Goal: Information Seeking & Learning: Check status

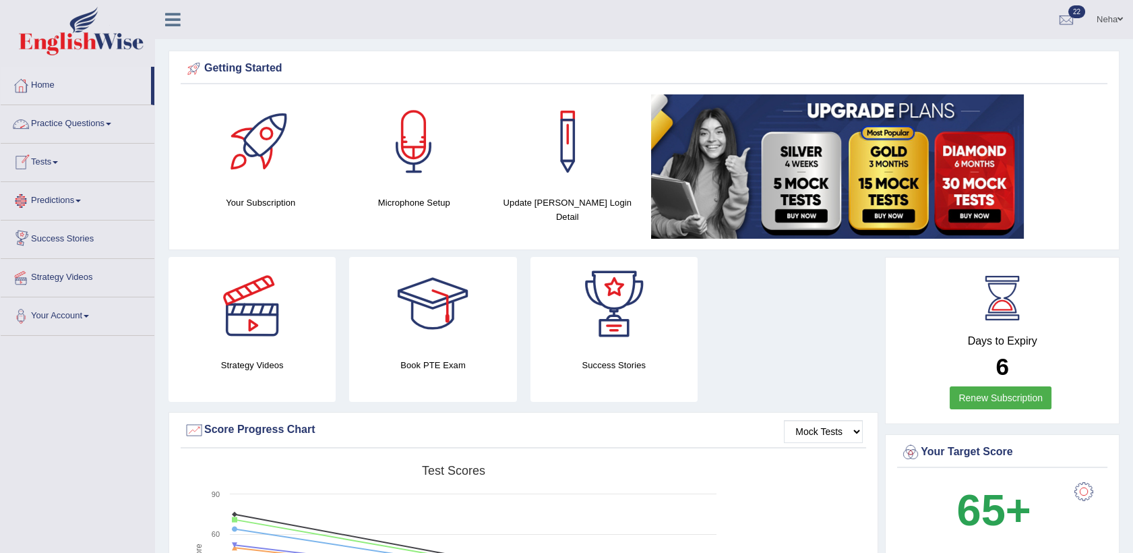
click at [63, 163] on link "Tests" at bounding box center [78, 161] width 154 height 34
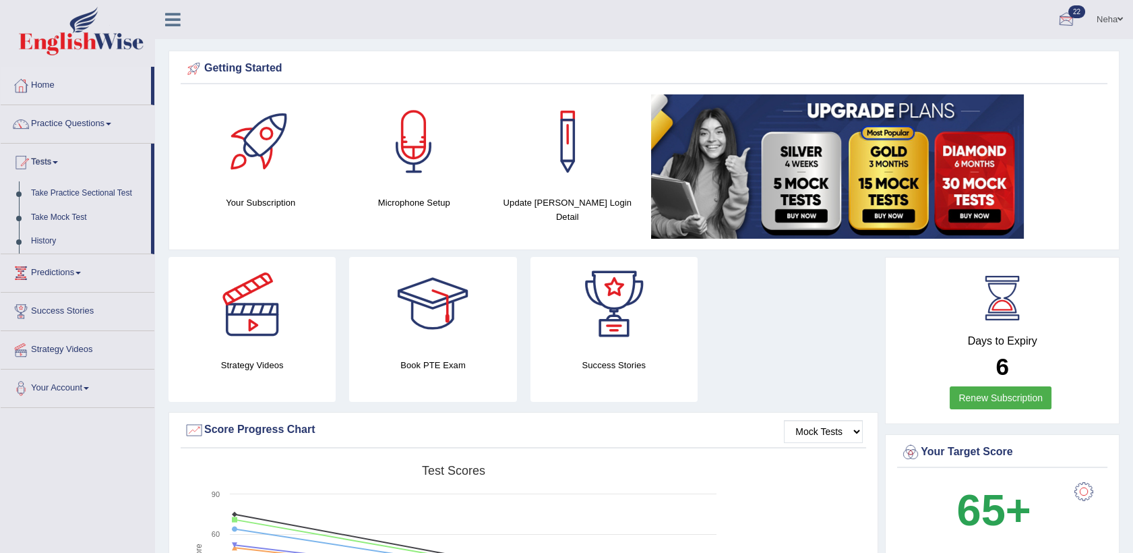
click at [1063, 19] on div at bounding box center [1067, 20] width 20 height 20
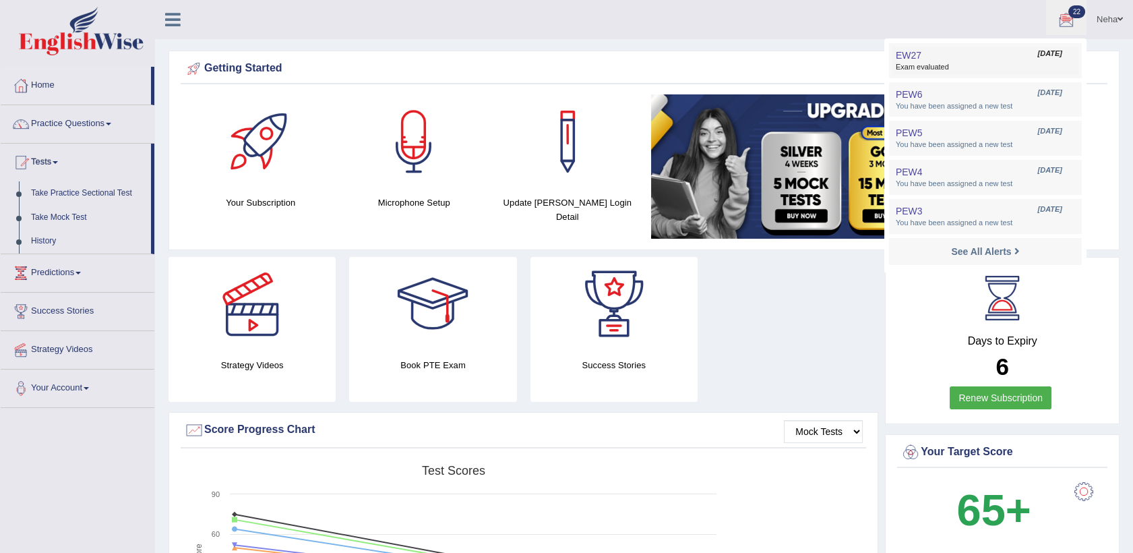
click at [953, 66] on span "Exam evaluated" at bounding box center [985, 67] width 179 height 11
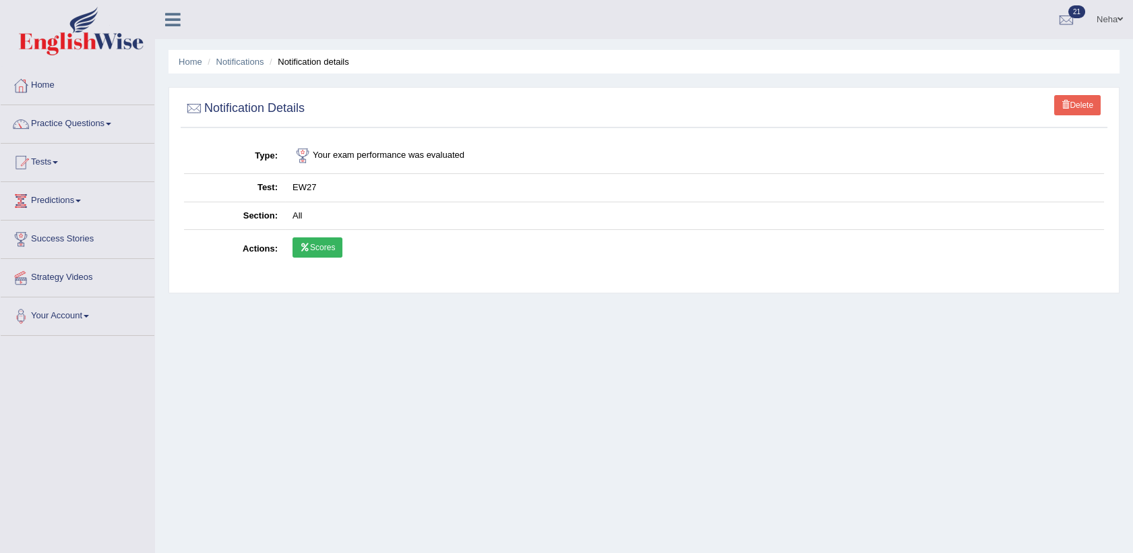
click at [313, 245] on link "Scores" at bounding box center [318, 247] width 50 height 20
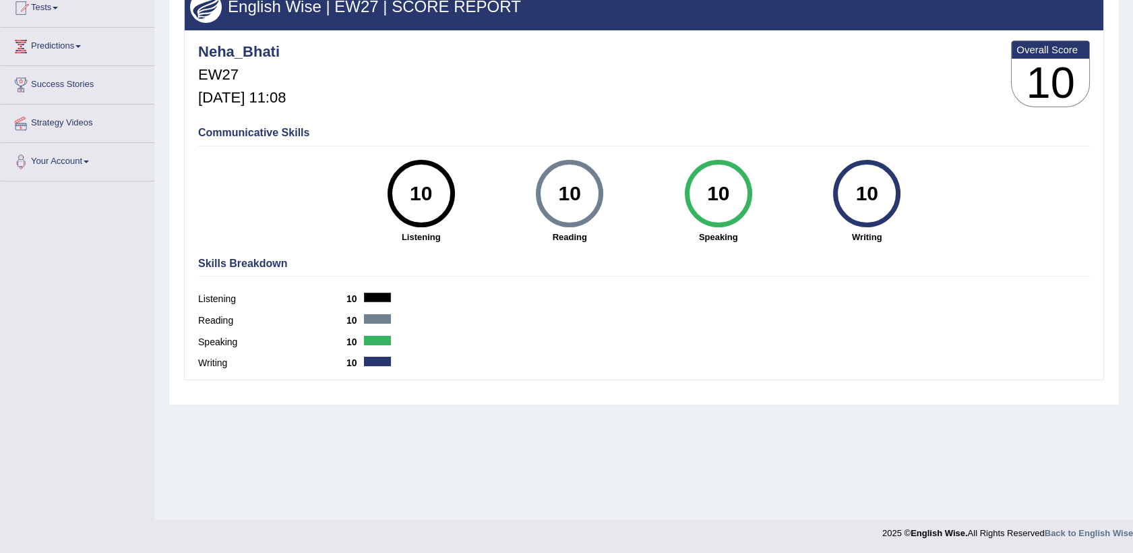
scroll to position [107, 0]
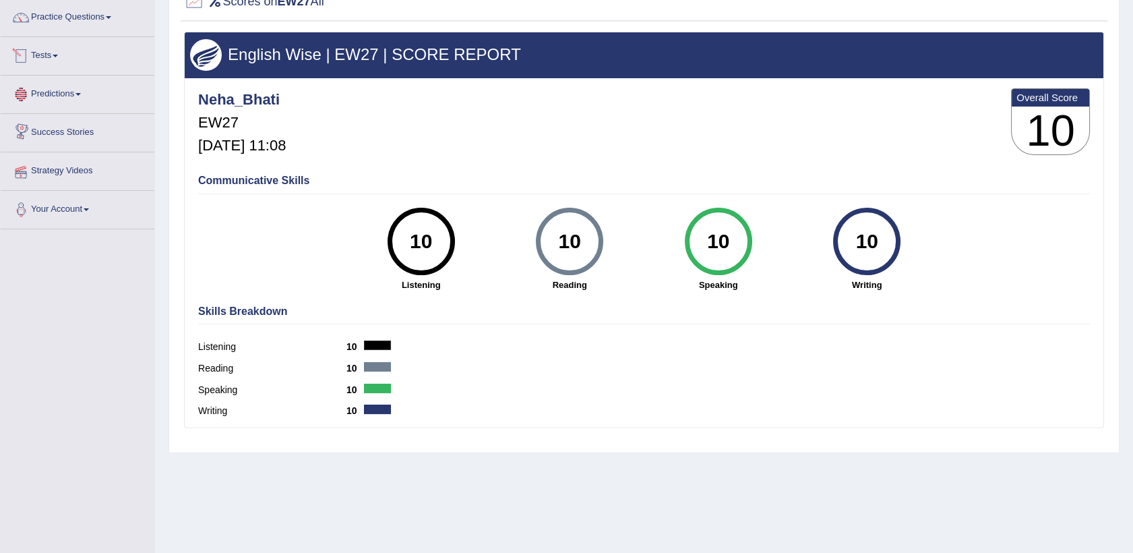
click at [57, 55] on span at bounding box center [55, 56] width 5 height 3
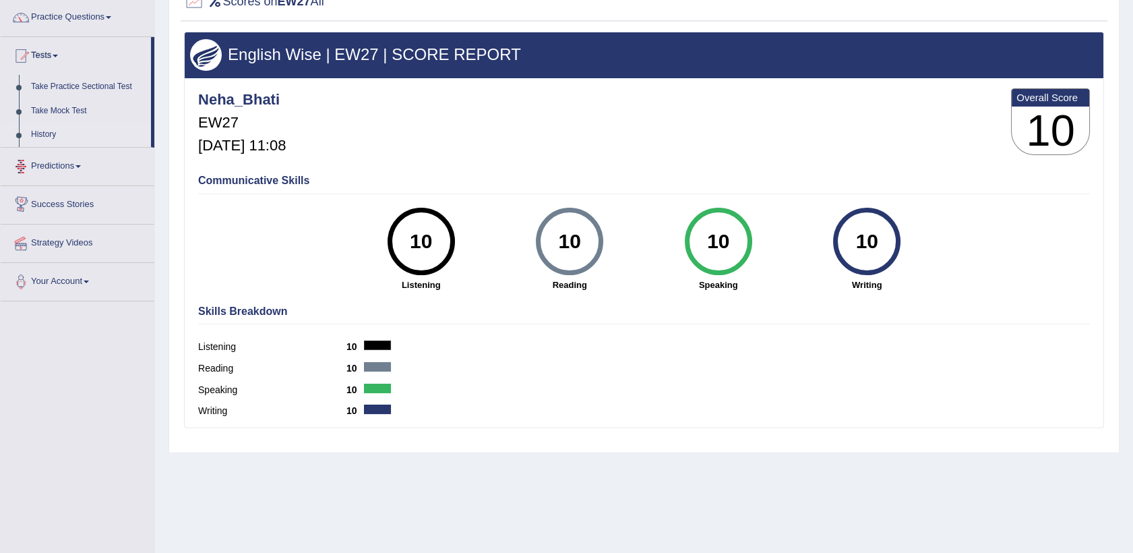
click at [54, 127] on link "History" at bounding box center [88, 135] width 126 height 24
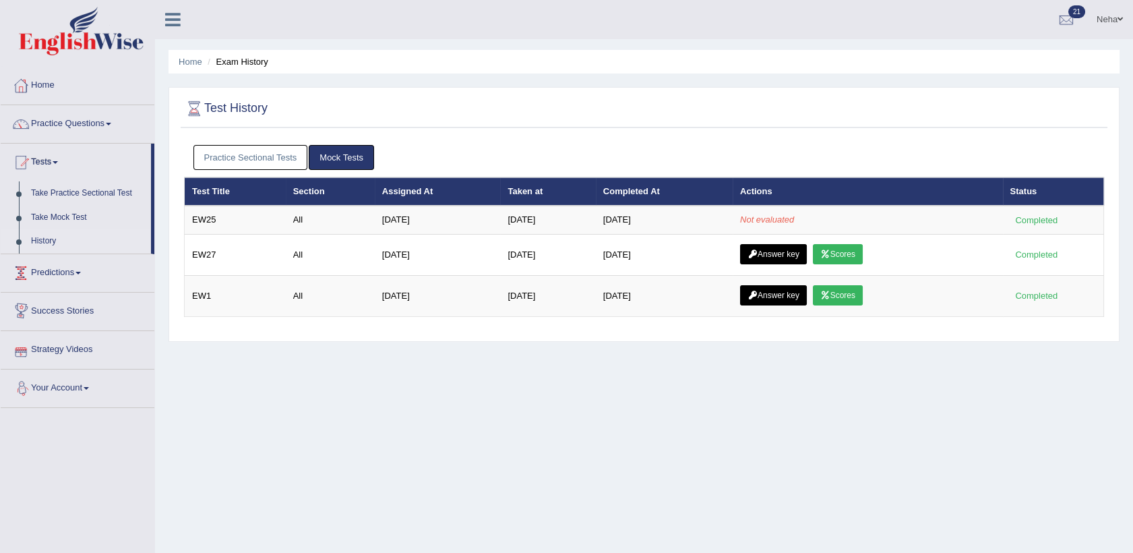
click at [49, 240] on link "History" at bounding box center [88, 241] width 126 height 24
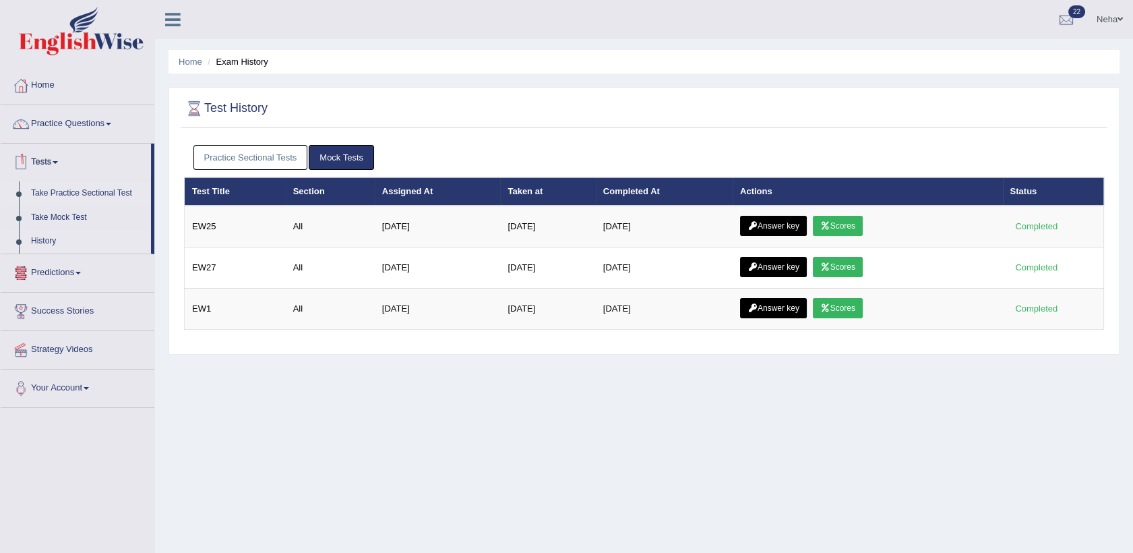
click at [72, 192] on link "Take Practice Sectional Test" at bounding box center [88, 193] width 126 height 24
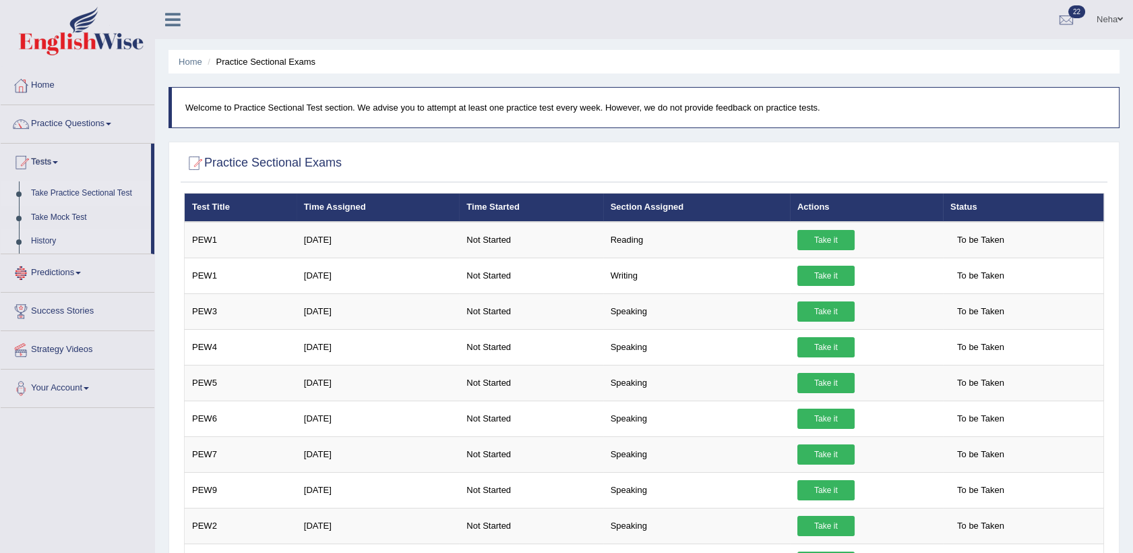
click at [54, 245] on link "History" at bounding box center [88, 241] width 126 height 24
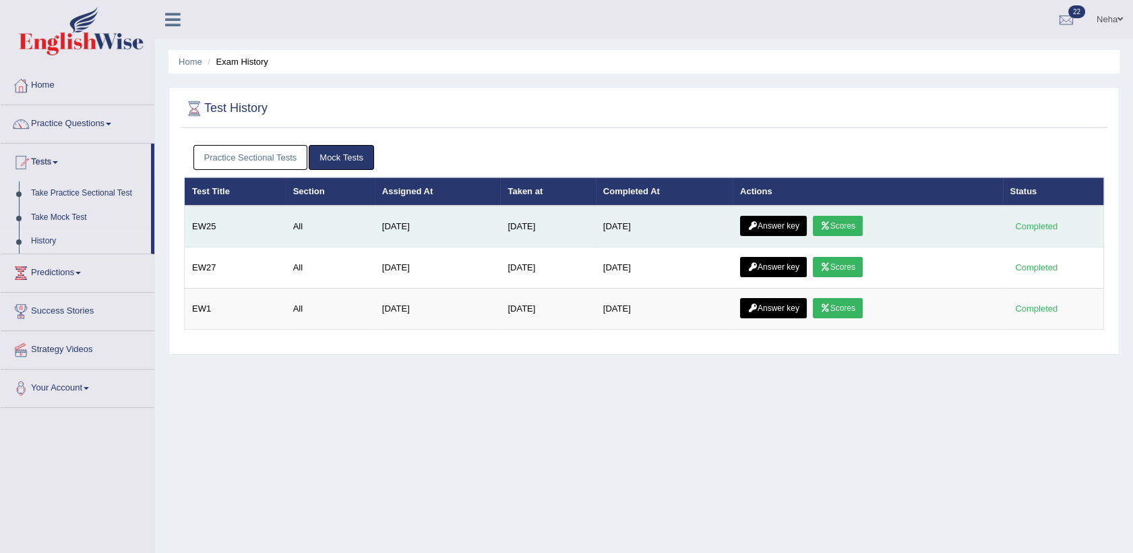
click at [828, 227] on icon at bounding box center [826, 226] width 10 height 8
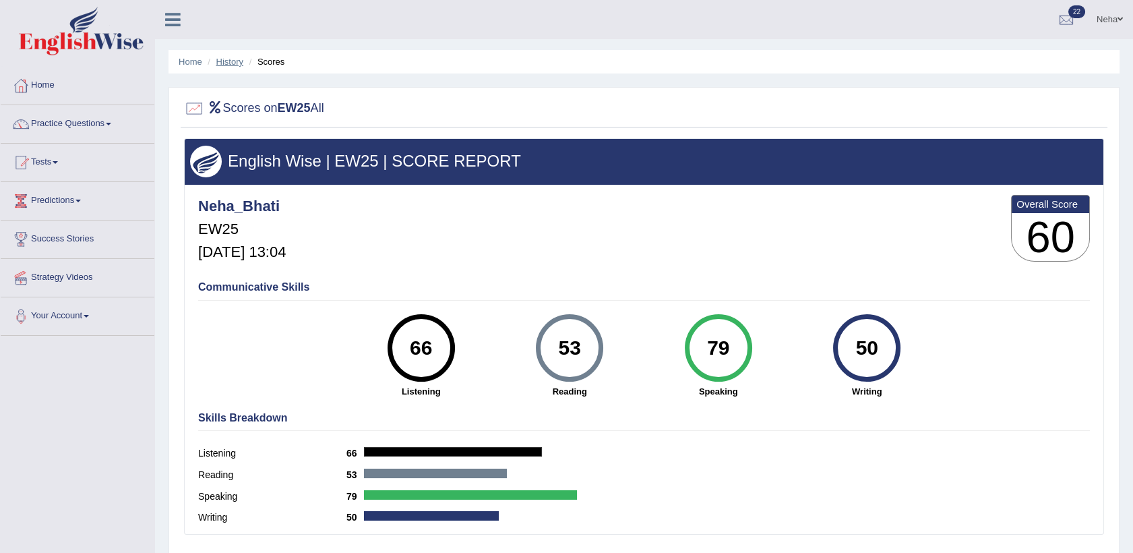
click at [232, 63] on link "History" at bounding box center [229, 62] width 27 height 10
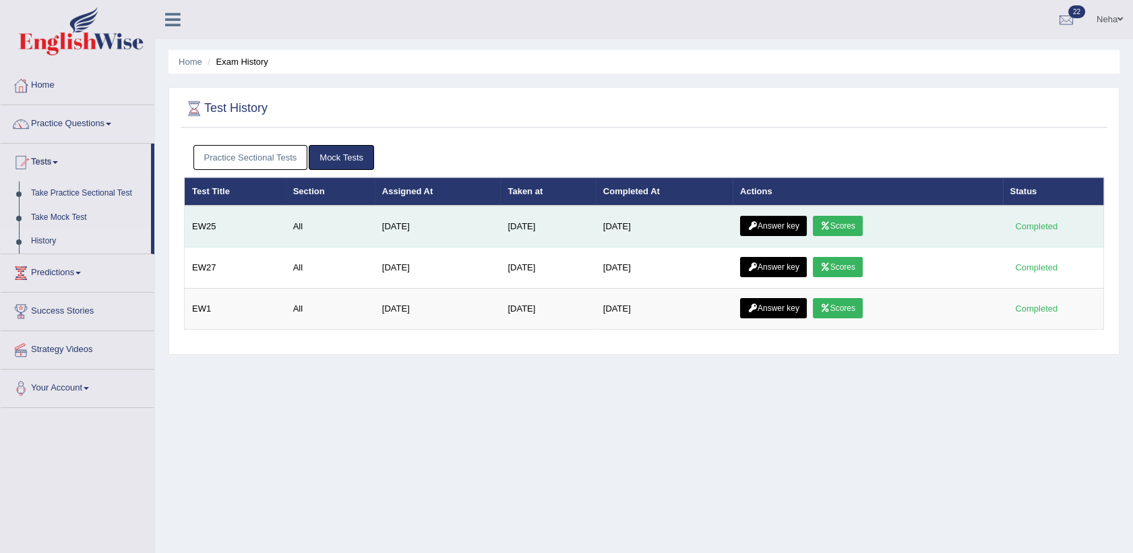
click at [785, 220] on link "Answer key" at bounding box center [773, 226] width 67 height 20
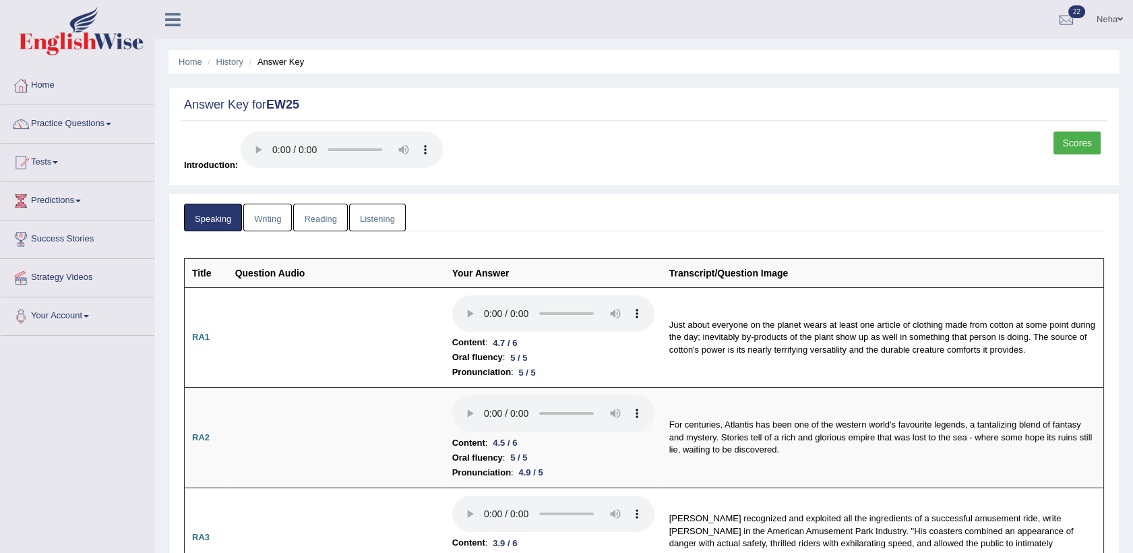
click at [266, 220] on link "Writing" at bounding box center [267, 218] width 49 height 28
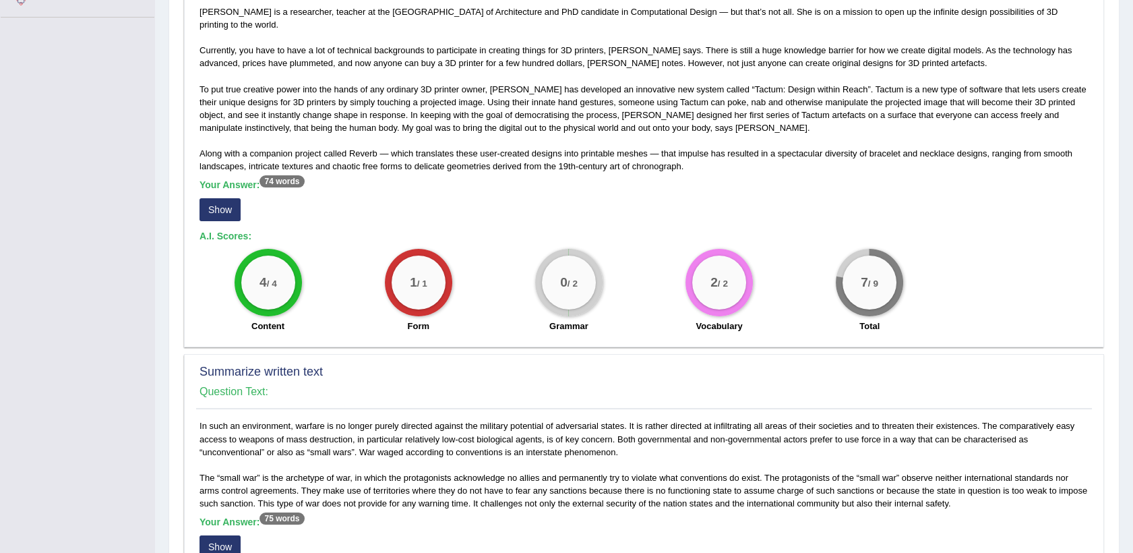
scroll to position [318, 0]
click at [231, 218] on button "Show" at bounding box center [220, 210] width 41 height 23
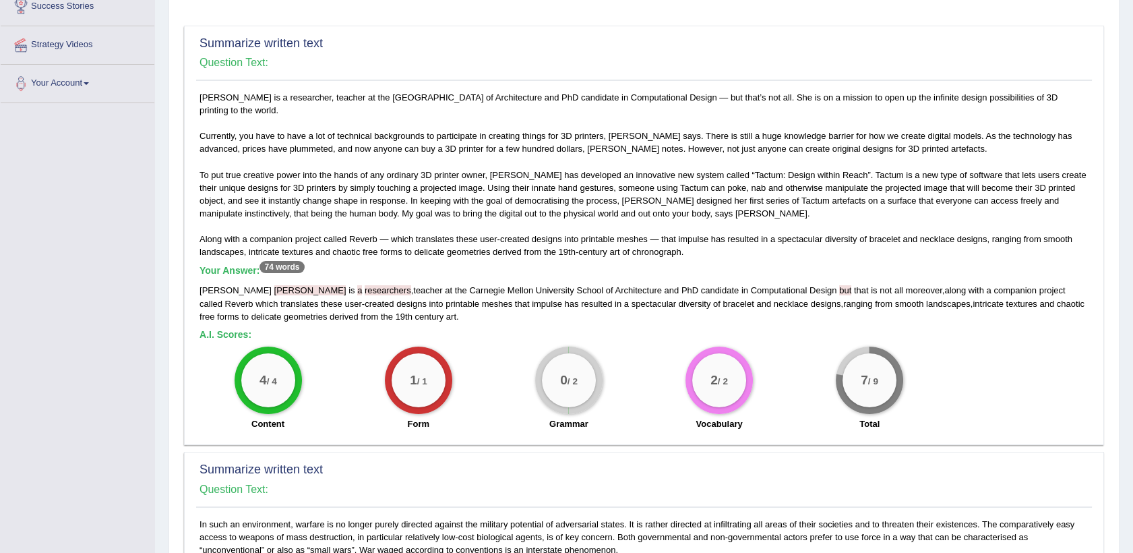
scroll to position [231, 0]
click at [274, 294] on span "Gannon" at bounding box center [310, 292] width 72 height 10
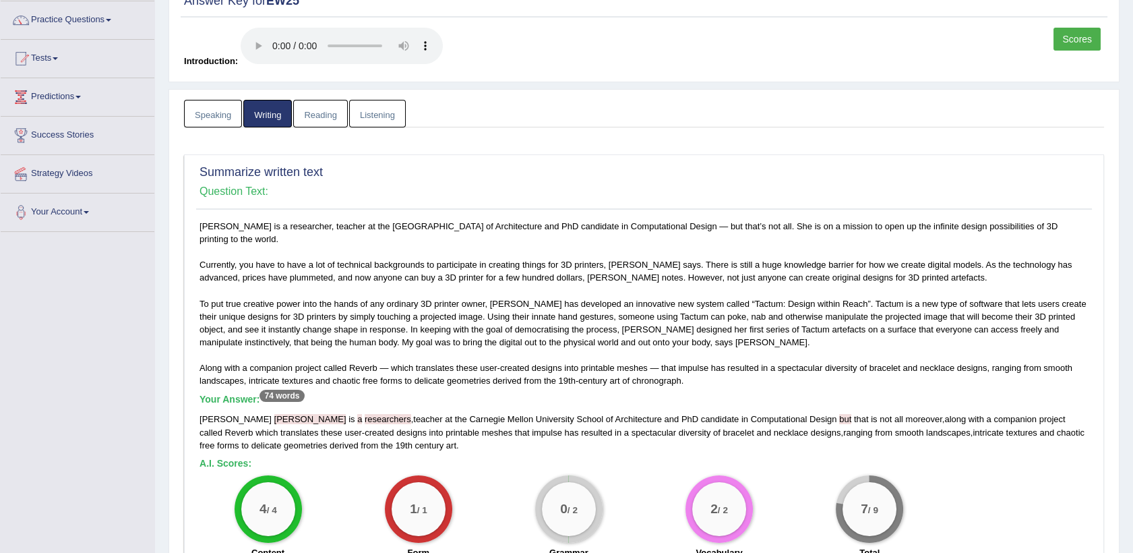
scroll to position [0, 0]
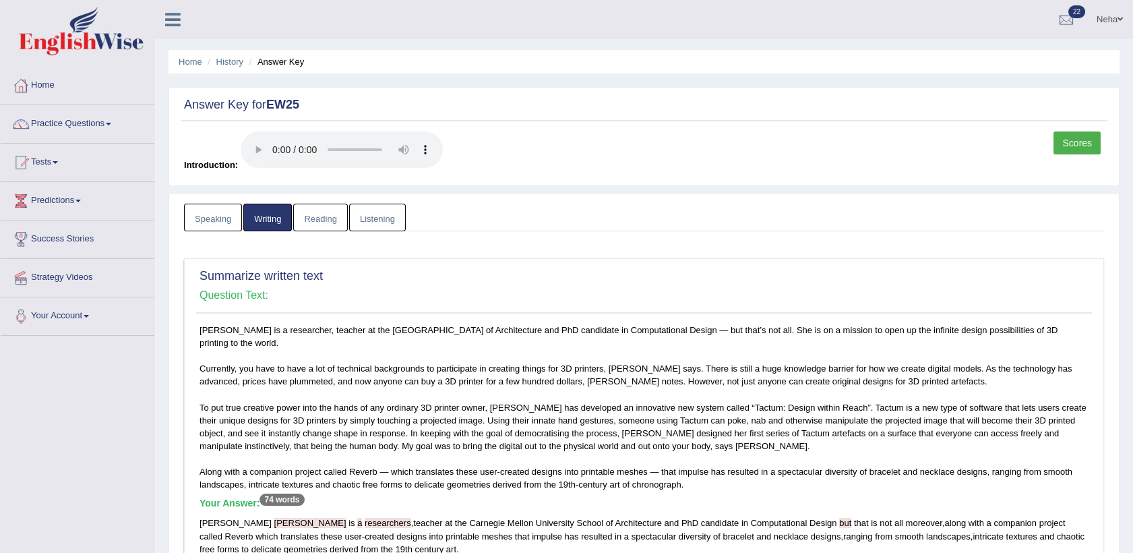
click at [337, 213] on link "Reading" at bounding box center [320, 218] width 54 height 28
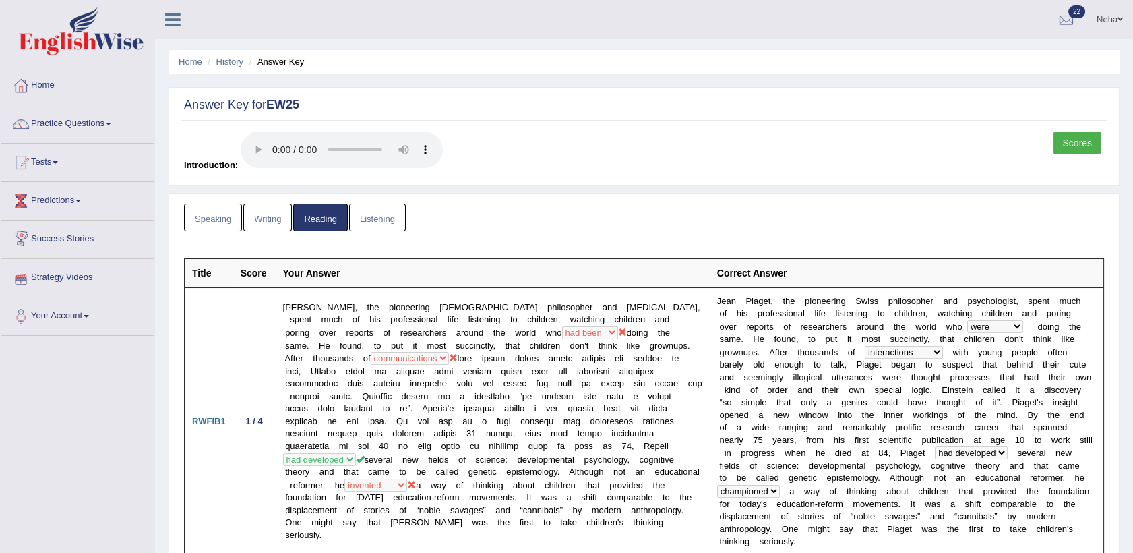
click at [378, 222] on link "Listening" at bounding box center [377, 218] width 57 height 28
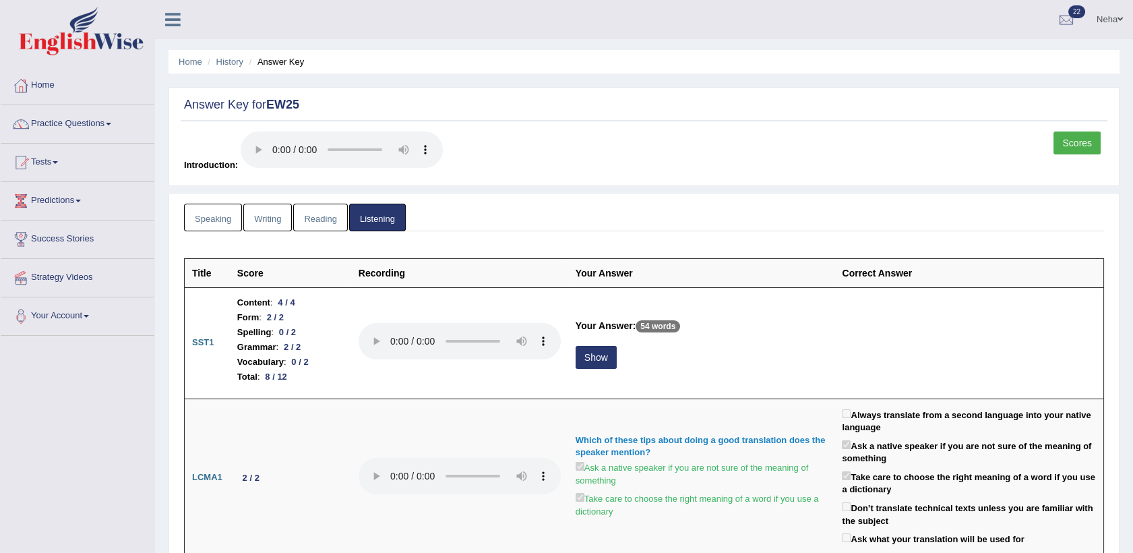
click at [1068, 140] on link "Scores" at bounding box center [1077, 142] width 47 height 23
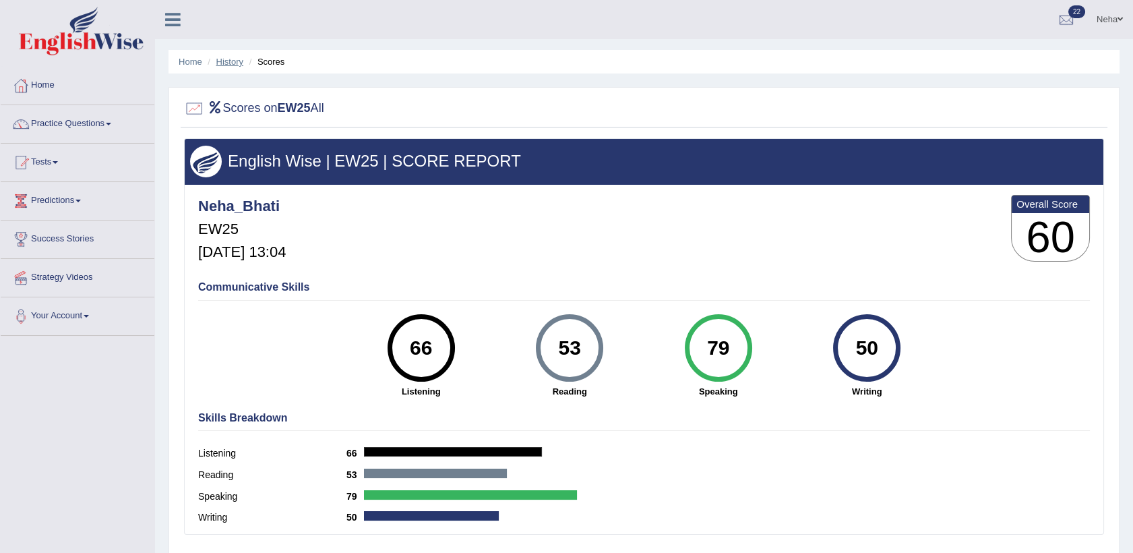
click at [237, 62] on link "History" at bounding box center [229, 62] width 27 height 10
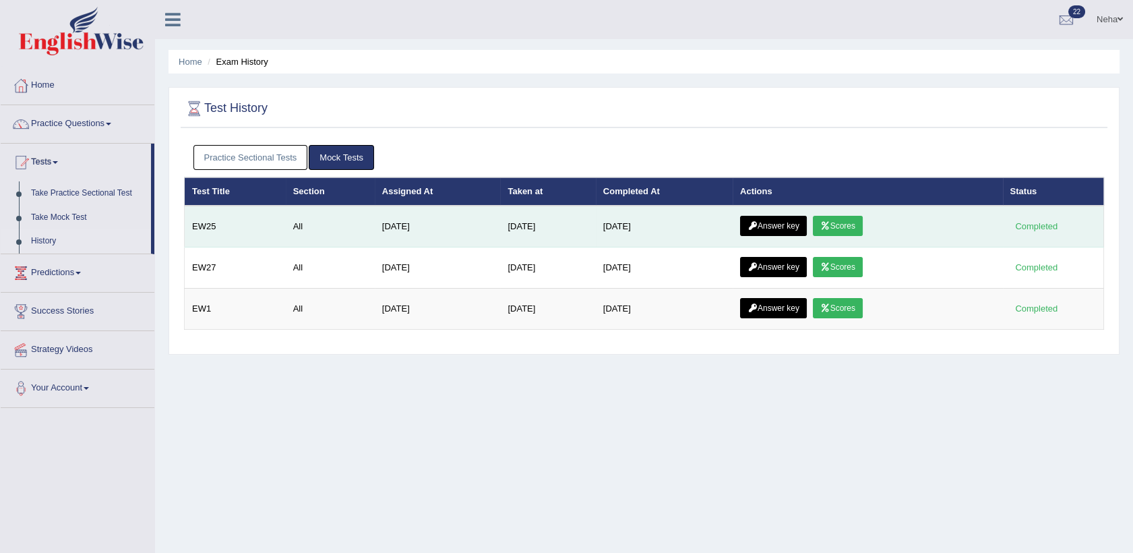
click at [760, 225] on link "Answer key" at bounding box center [773, 226] width 67 height 20
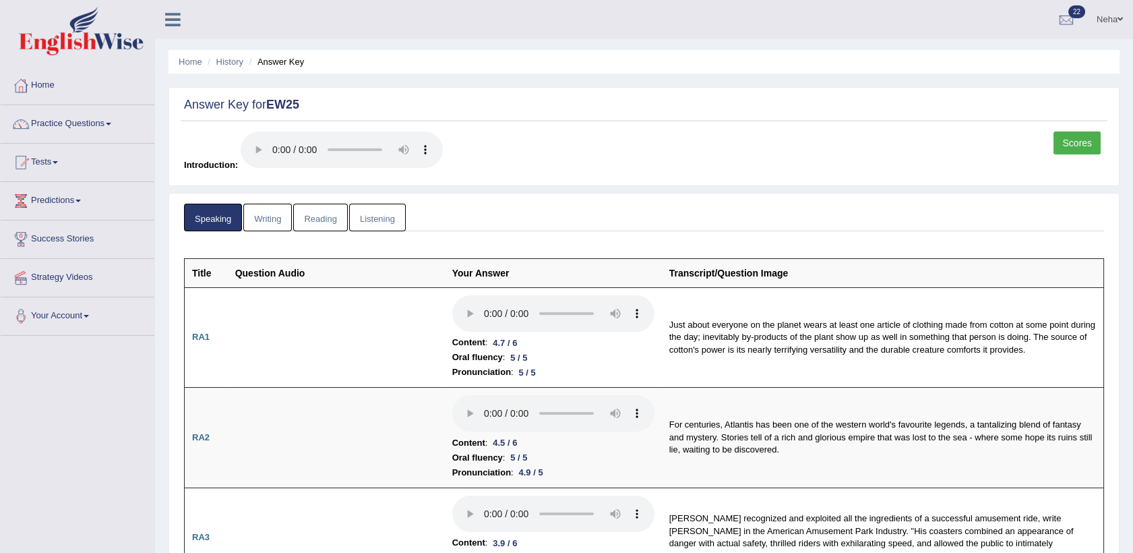
click at [1088, 137] on link "Scores" at bounding box center [1077, 142] width 47 height 23
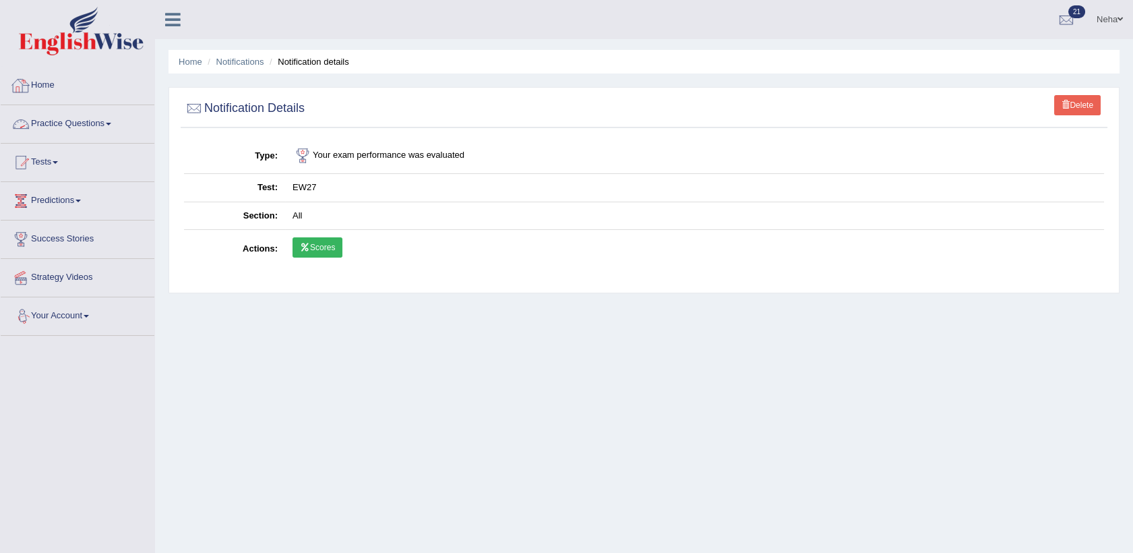
click at [50, 79] on link "Home" at bounding box center [78, 84] width 154 height 34
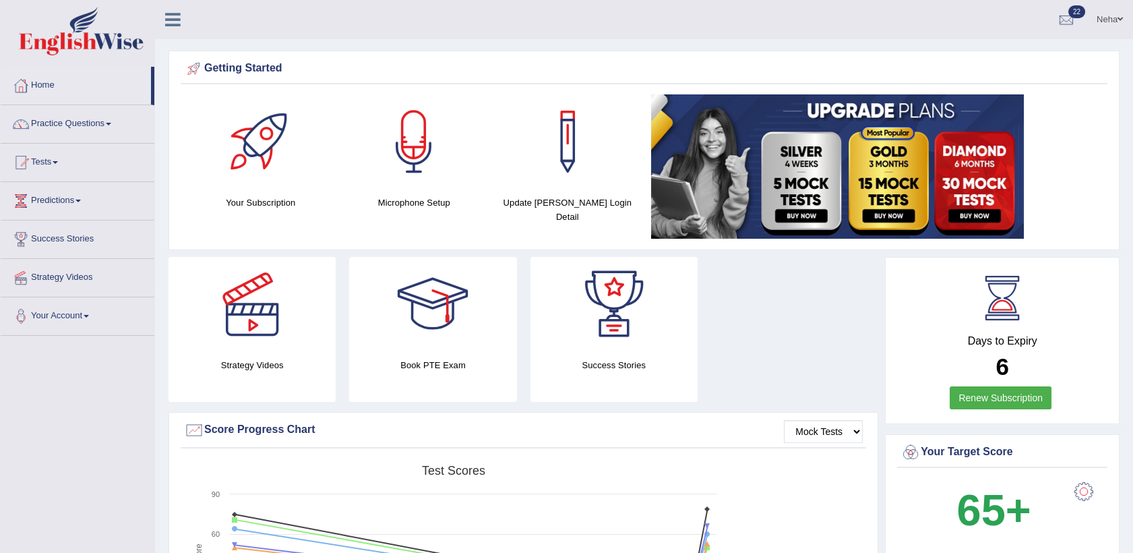
click at [621, 446] on div "Mock Tests Score Progress Chart" at bounding box center [524, 433] width 686 height 29
click at [58, 163] on span at bounding box center [55, 162] width 5 height 3
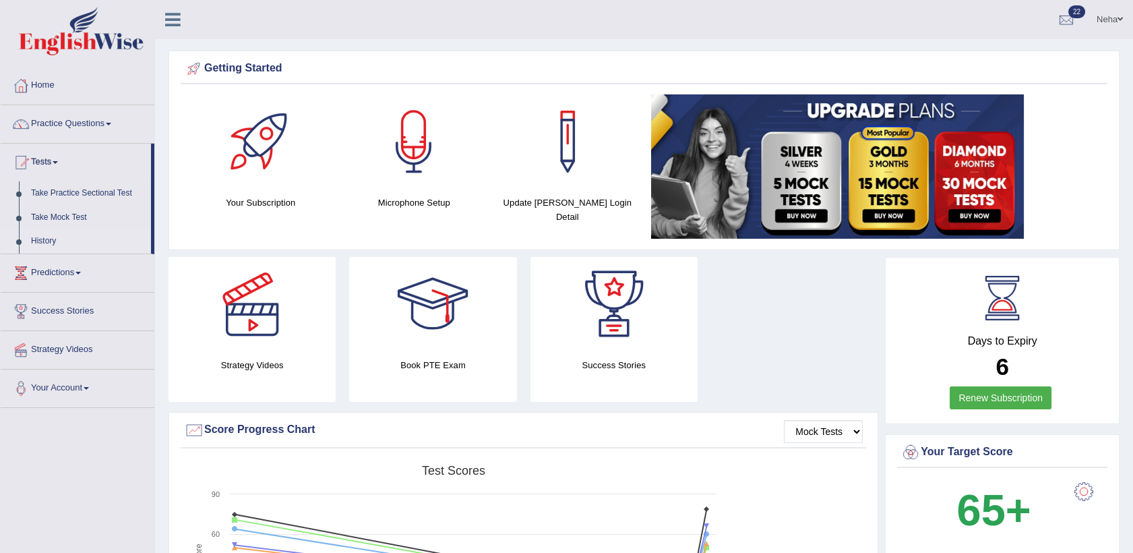
click at [35, 247] on link "History" at bounding box center [88, 241] width 126 height 24
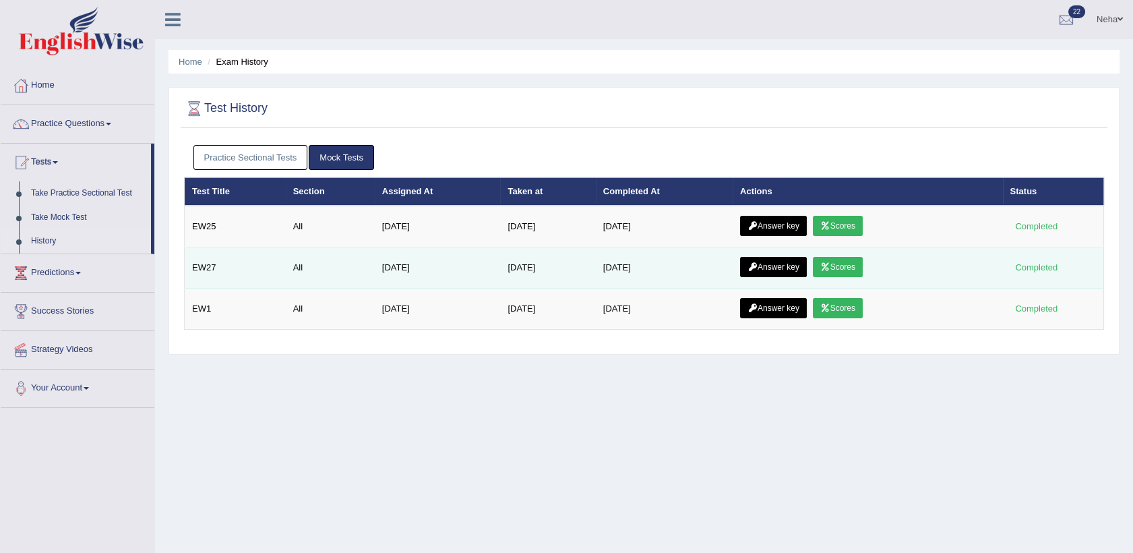
click at [837, 264] on link "Scores" at bounding box center [838, 267] width 50 height 20
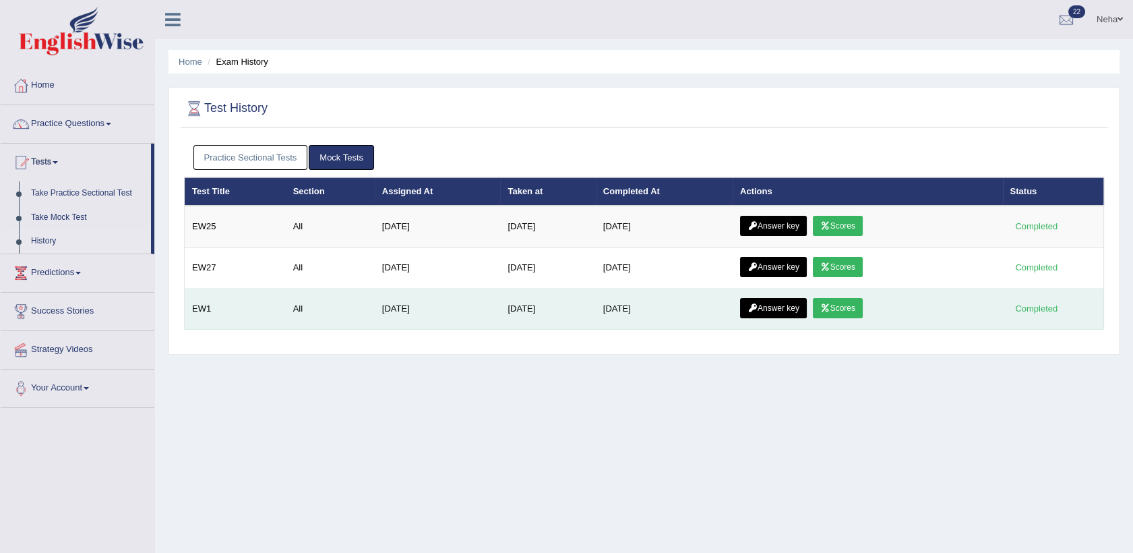
click at [833, 307] on link "Scores" at bounding box center [838, 308] width 50 height 20
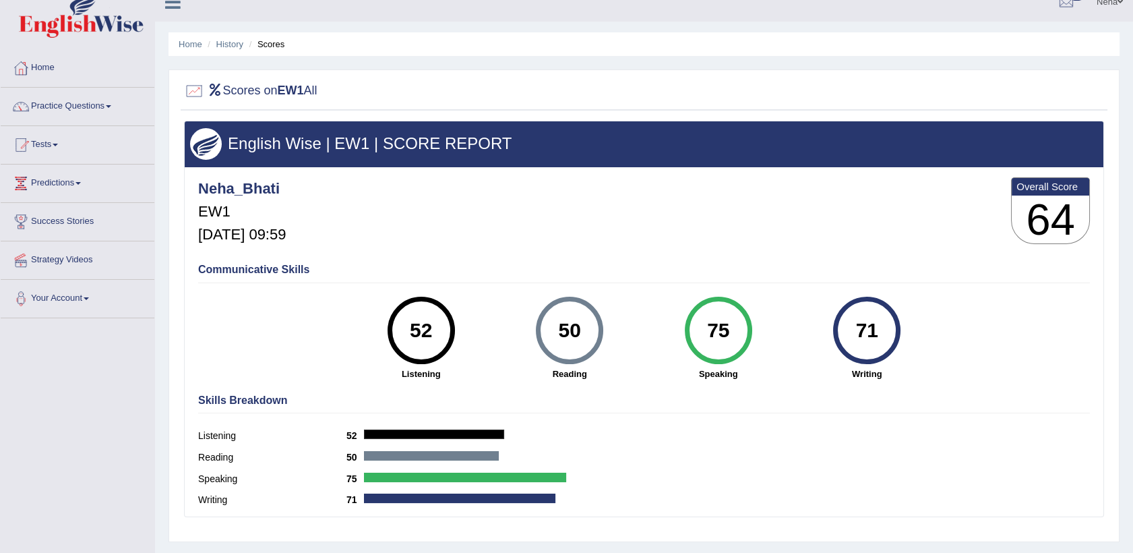
scroll to position [18, 0]
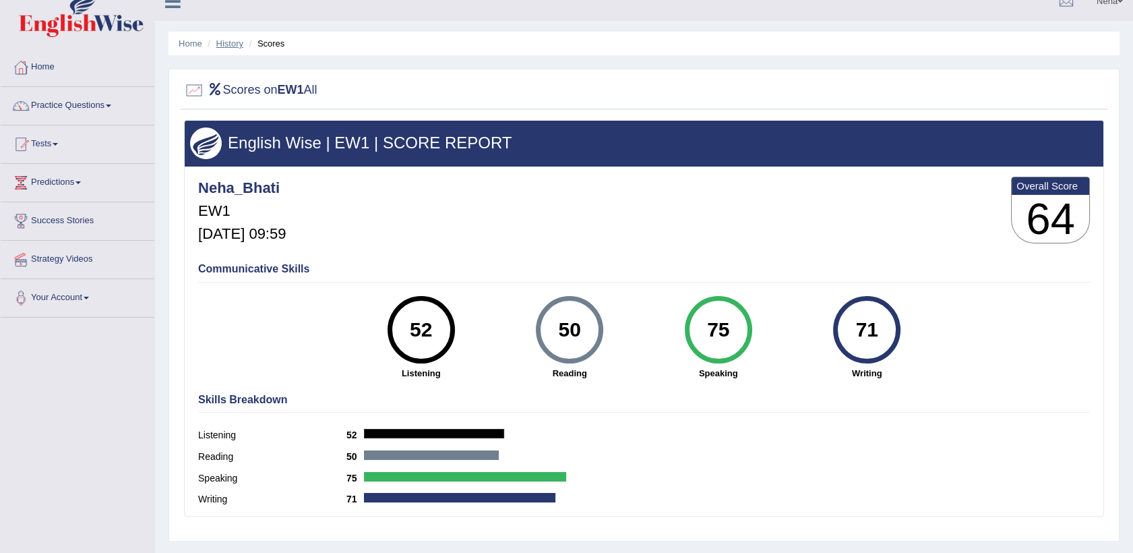
click at [234, 45] on link "History" at bounding box center [229, 43] width 27 height 10
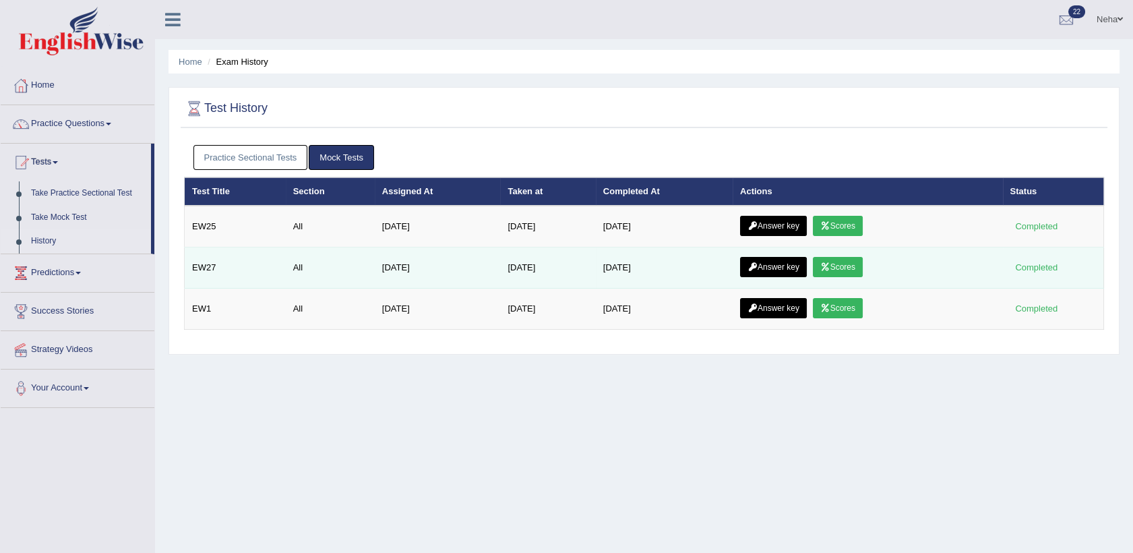
click at [777, 272] on link "Answer key" at bounding box center [773, 267] width 67 height 20
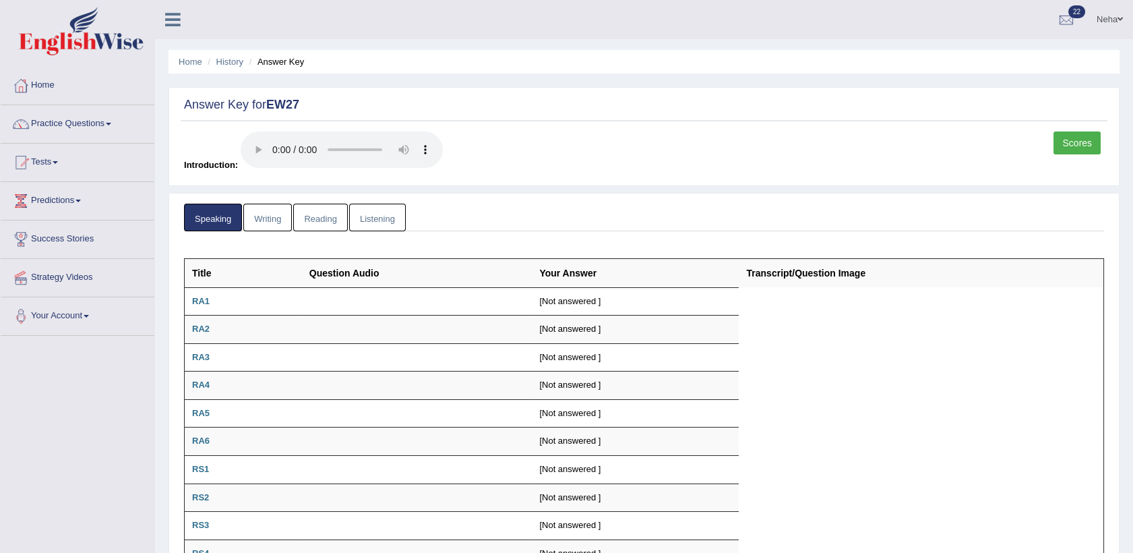
click at [267, 220] on link "Writing" at bounding box center [267, 218] width 49 height 28
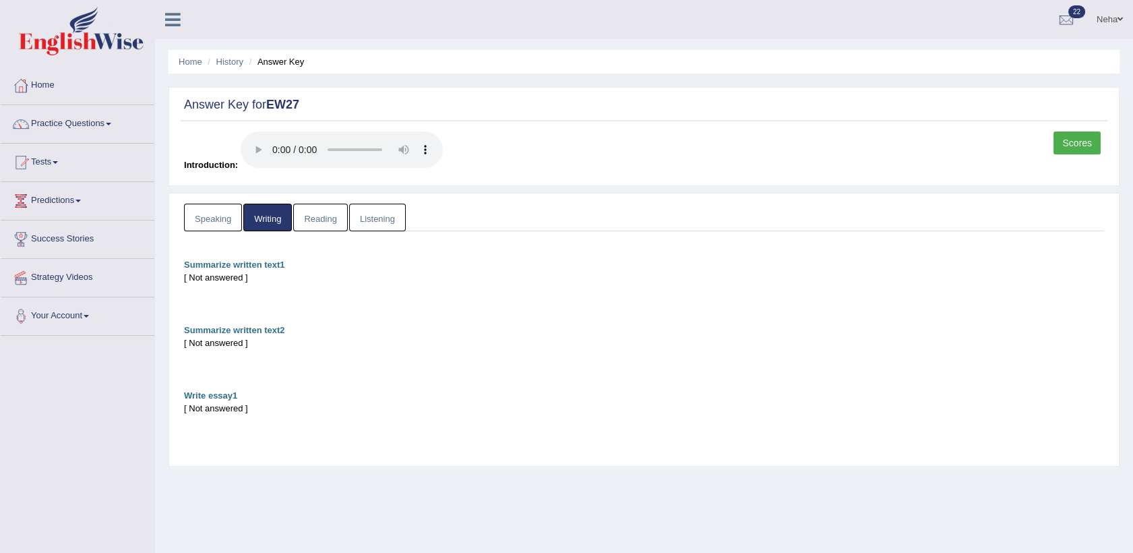
click at [1083, 143] on link "Scores" at bounding box center [1077, 142] width 47 height 23
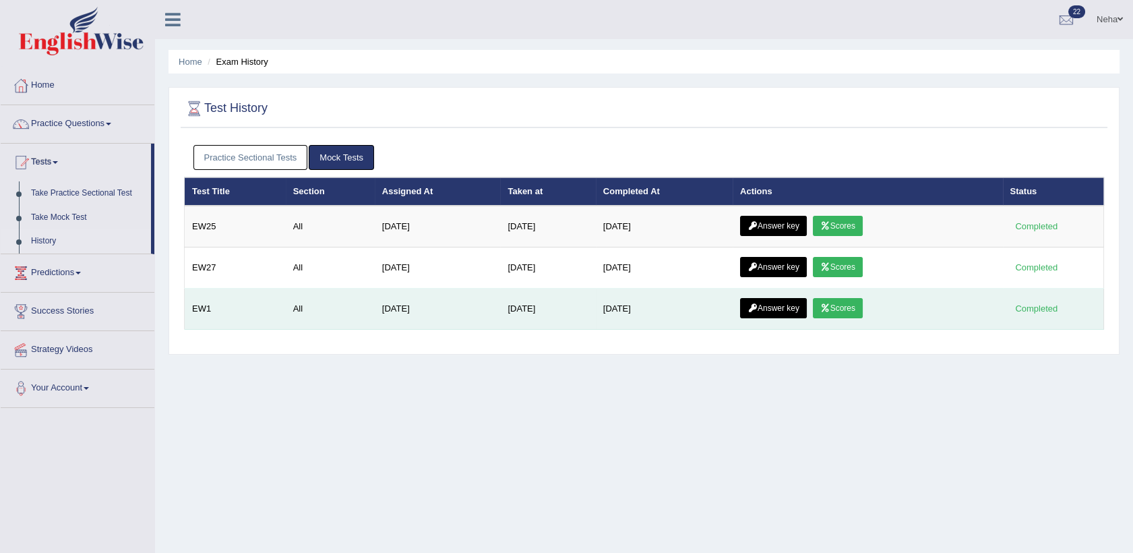
click at [831, 301] on link "Scores" at bounding box center [838, 308] width 50 height 20
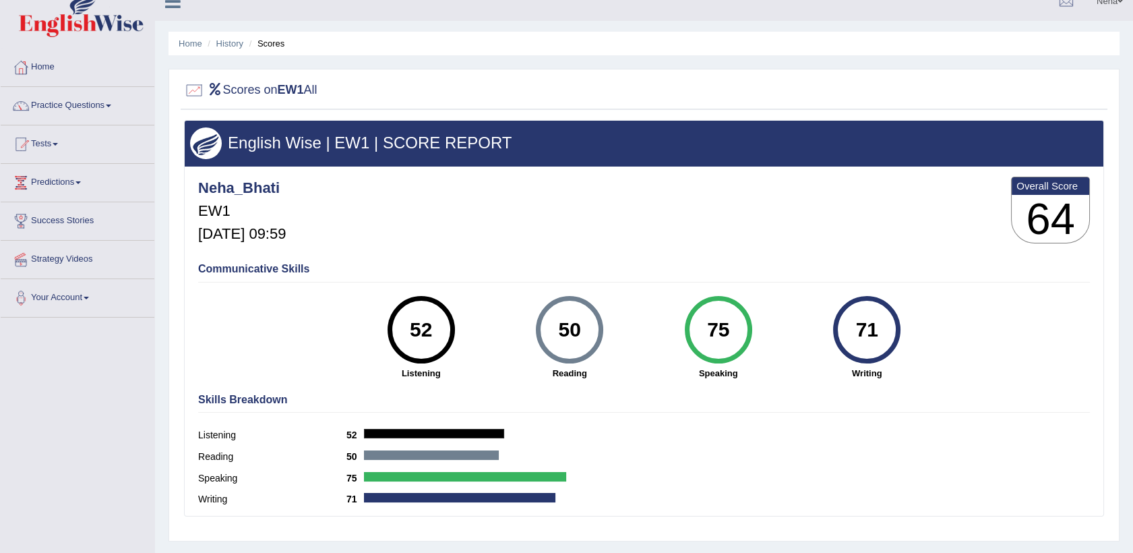
scroll to position [16, 0]
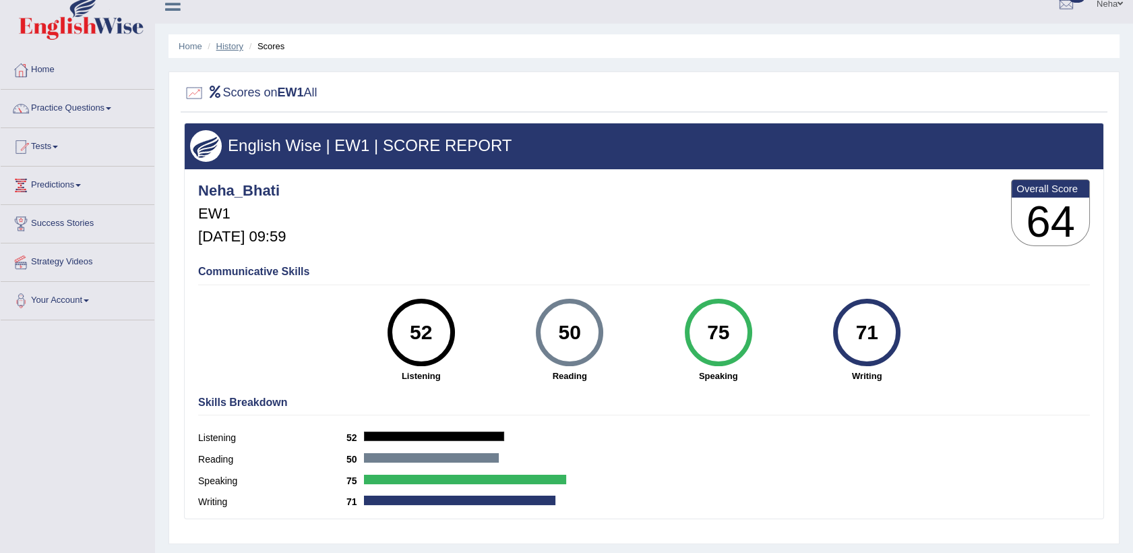
click at [236, 42] on link "History" at bounding box center [229, 46] width 27 height 10
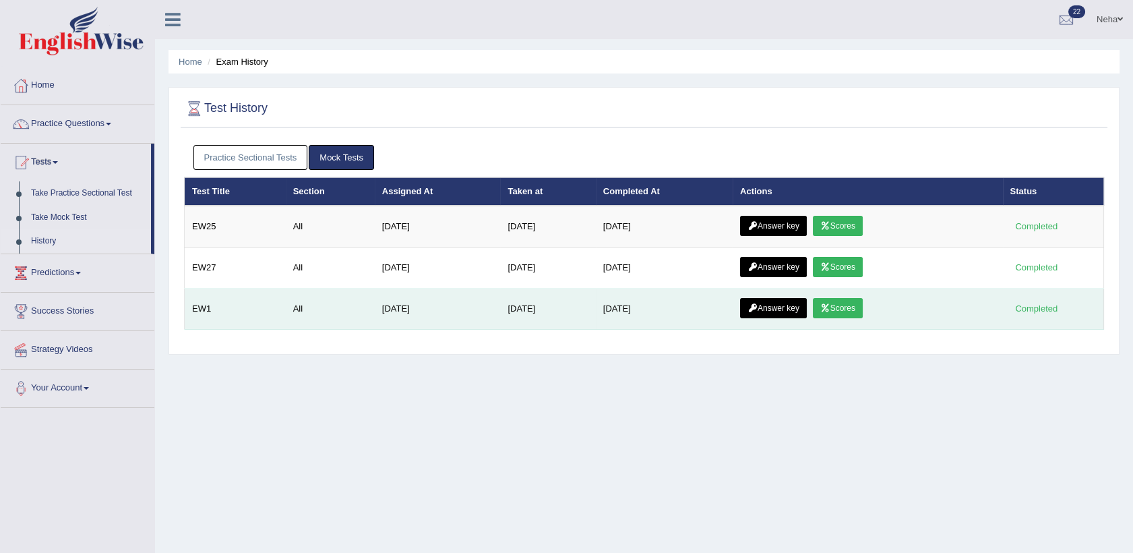
click at [757, 305] on link "Answer key" at bounding box center [773, 308] width 67 height 20
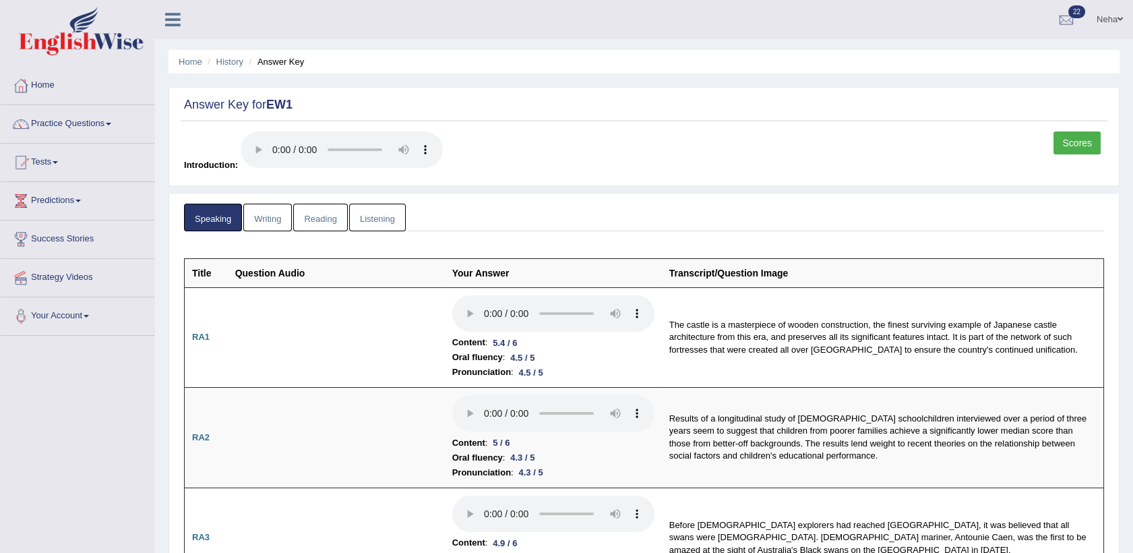
click at [266, 219] on link "Writing" at bounding box center [267, 218] width 49 height 28
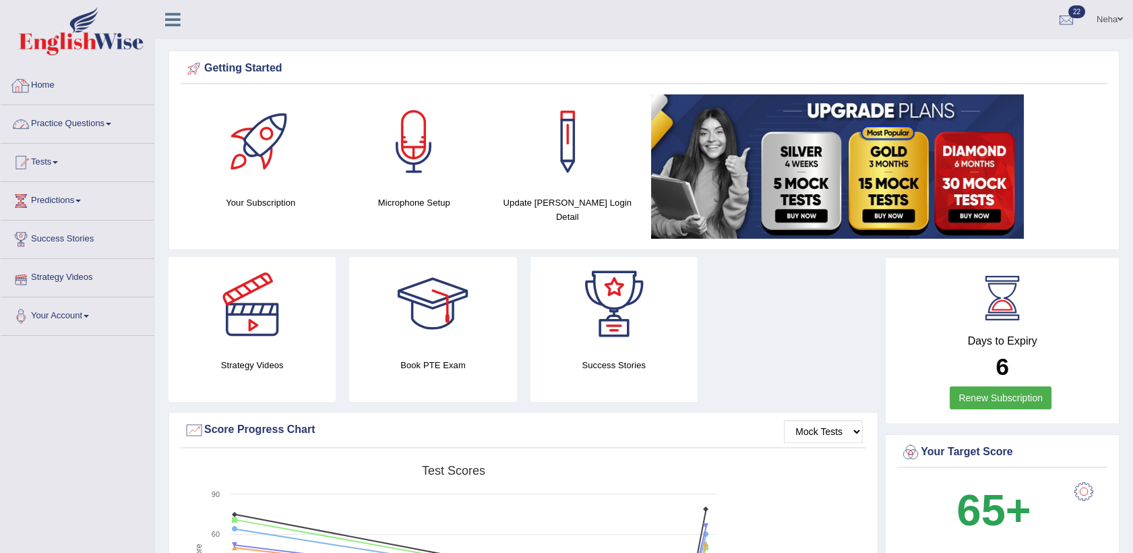
click at [38, 85] on link "Home" at bounding box center [78, 84] width 154 height 34
click at [76, 123] on link "Practice Questions" at bounding box center [78, 122] width 154 height 34
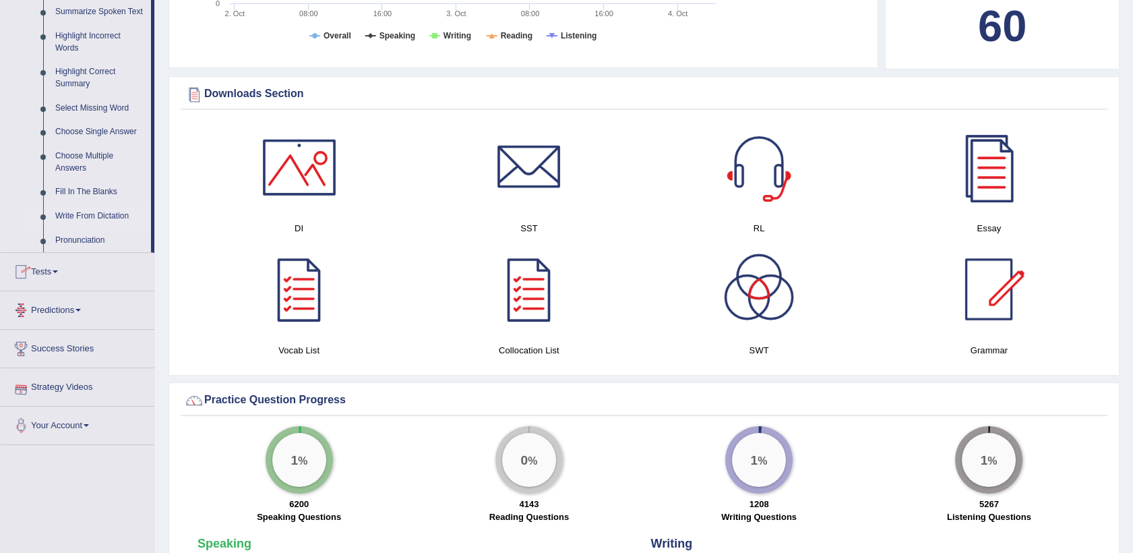
scroll to position [609, 0]
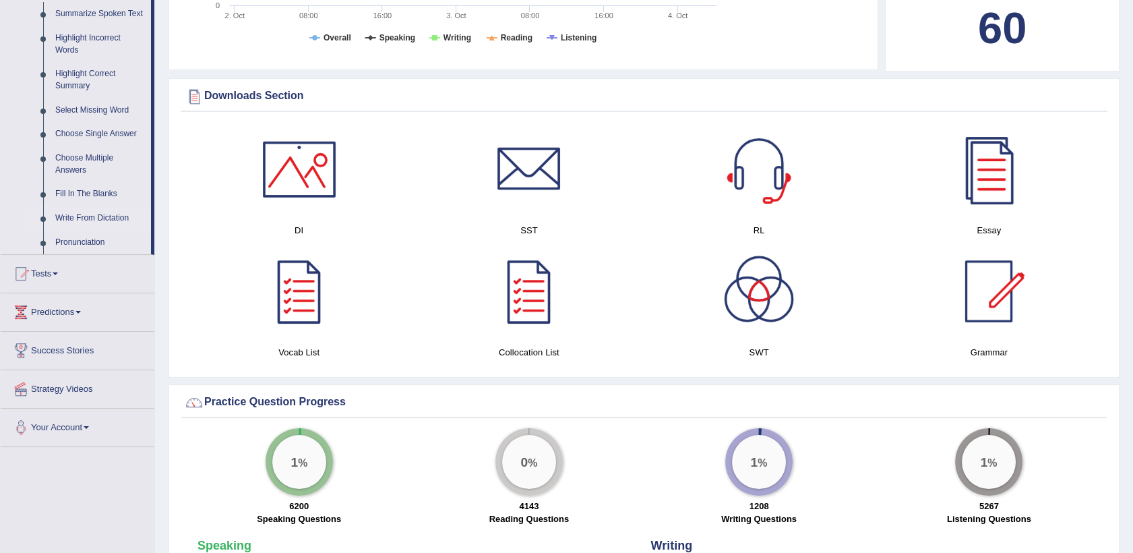
click at [103, 210] on link "Write From Dictation" at bounding box center [100, 218] width 102 height 24
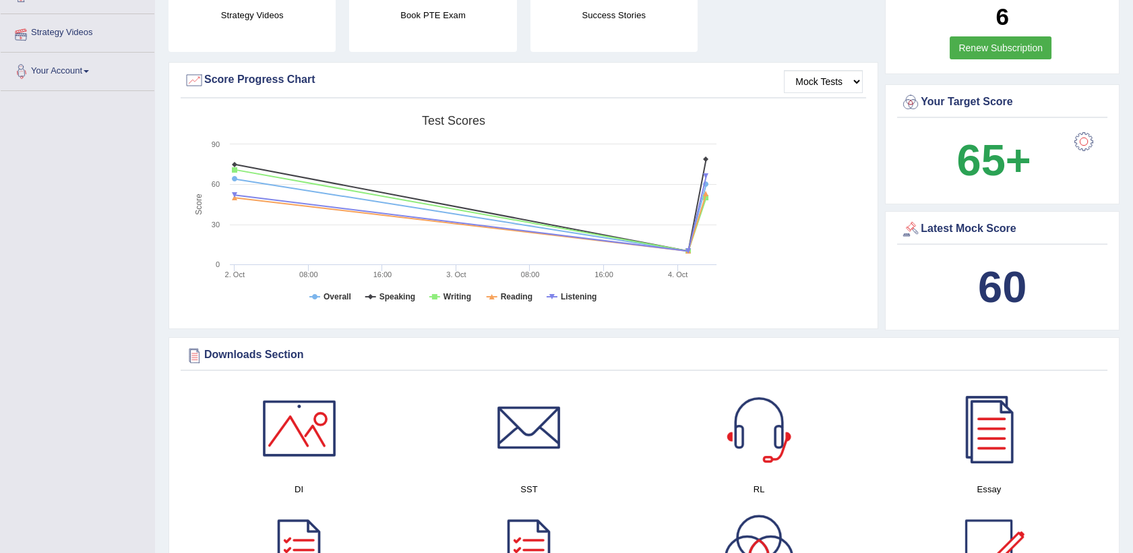
scroll to position [151, 0]
